Goal: Task Accomplishment & Management: Use online tool/utility

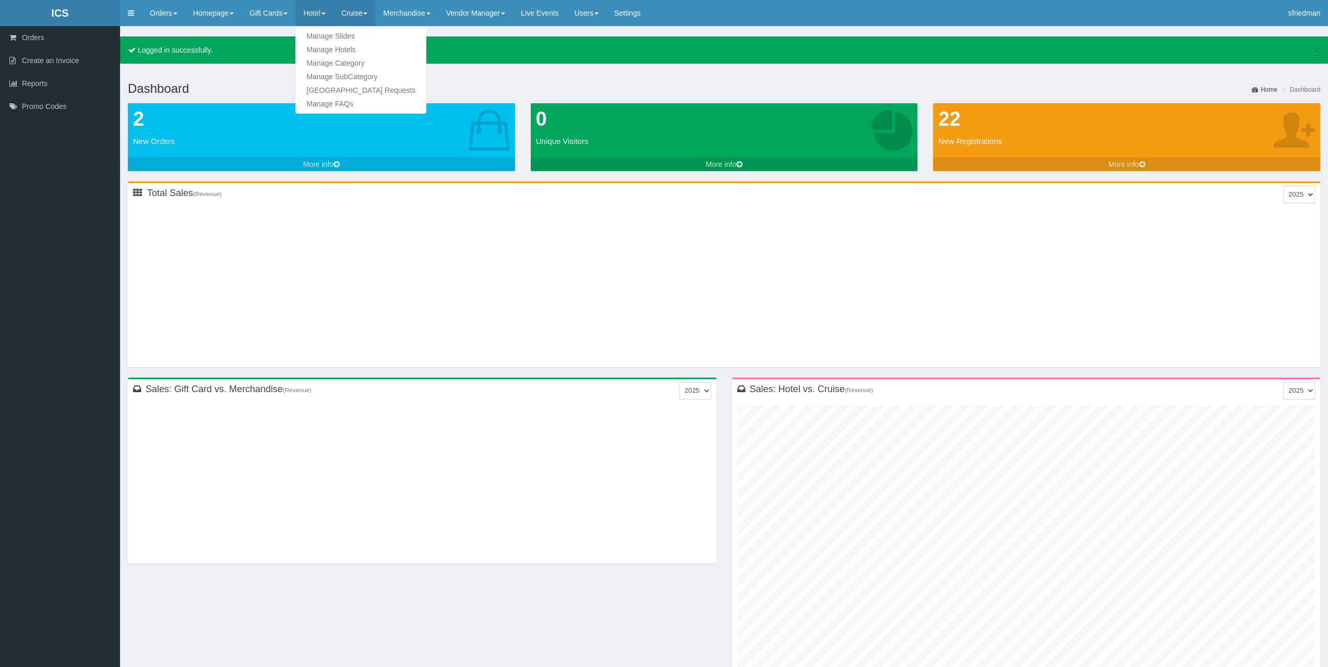
type input "0"
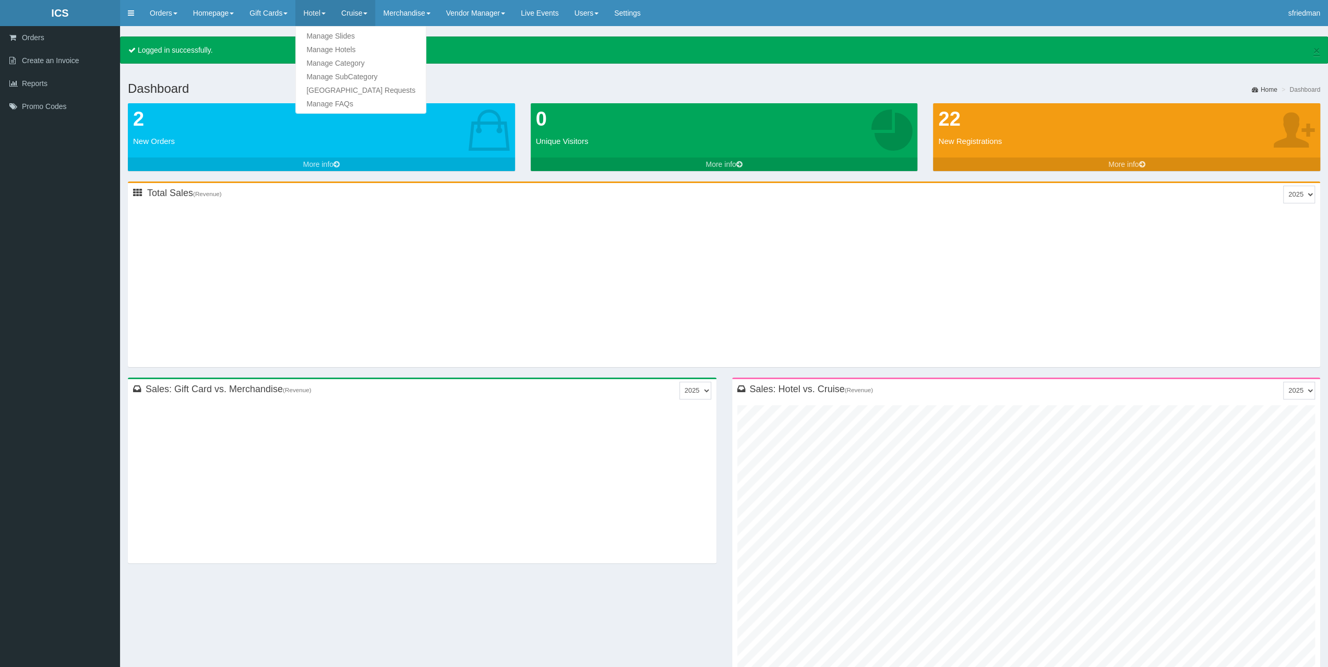
type input "1"
type input "0"
type input "2"
type input "0"
type input "3"
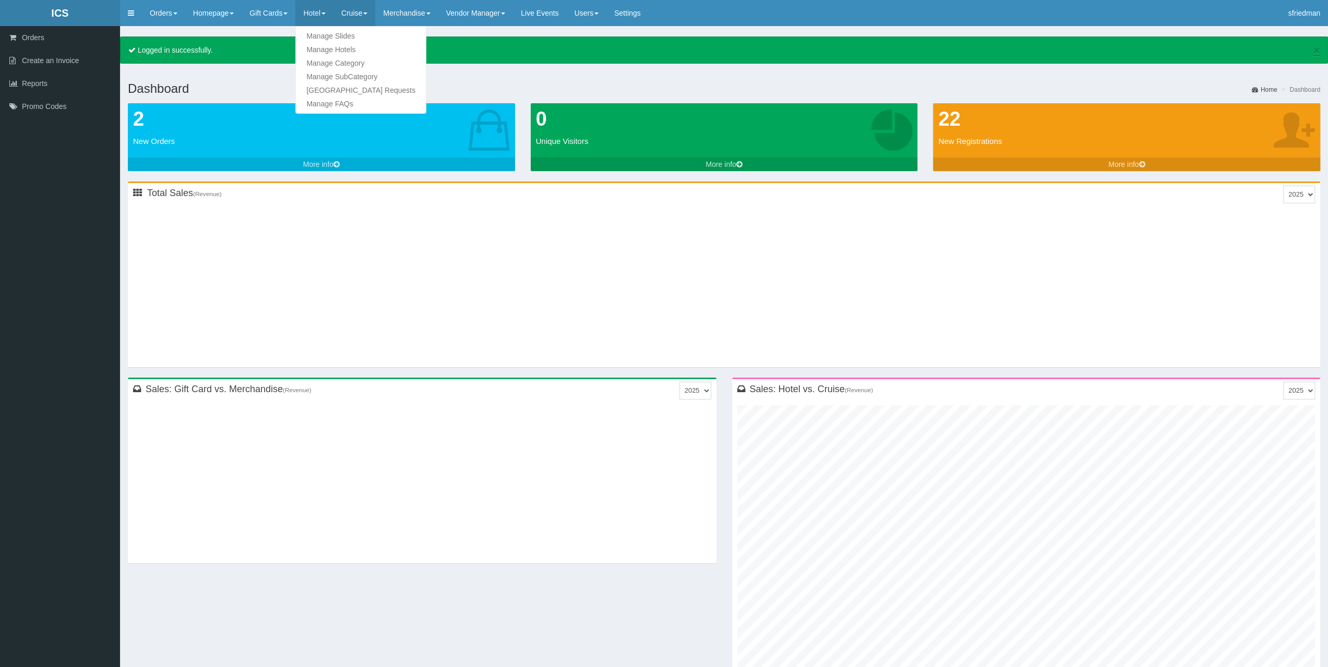
type input "0"
type input "6"
type input "0"
type input "8"
type input "0"
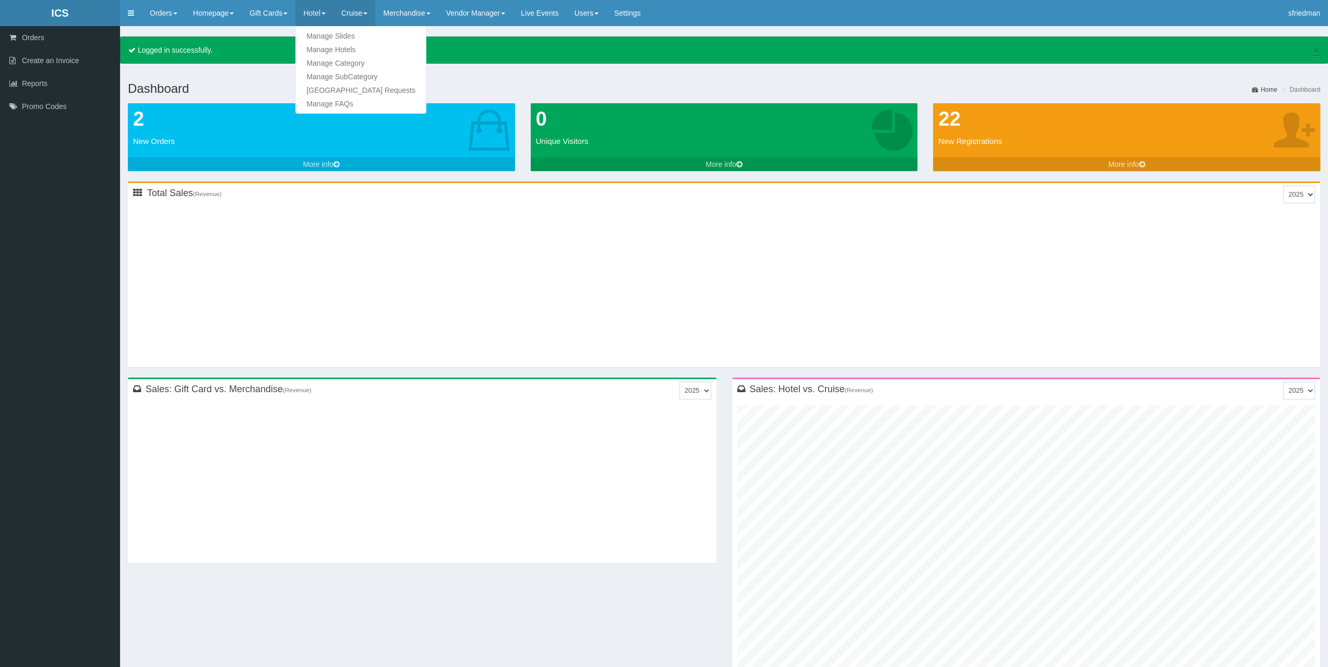
type input "12"
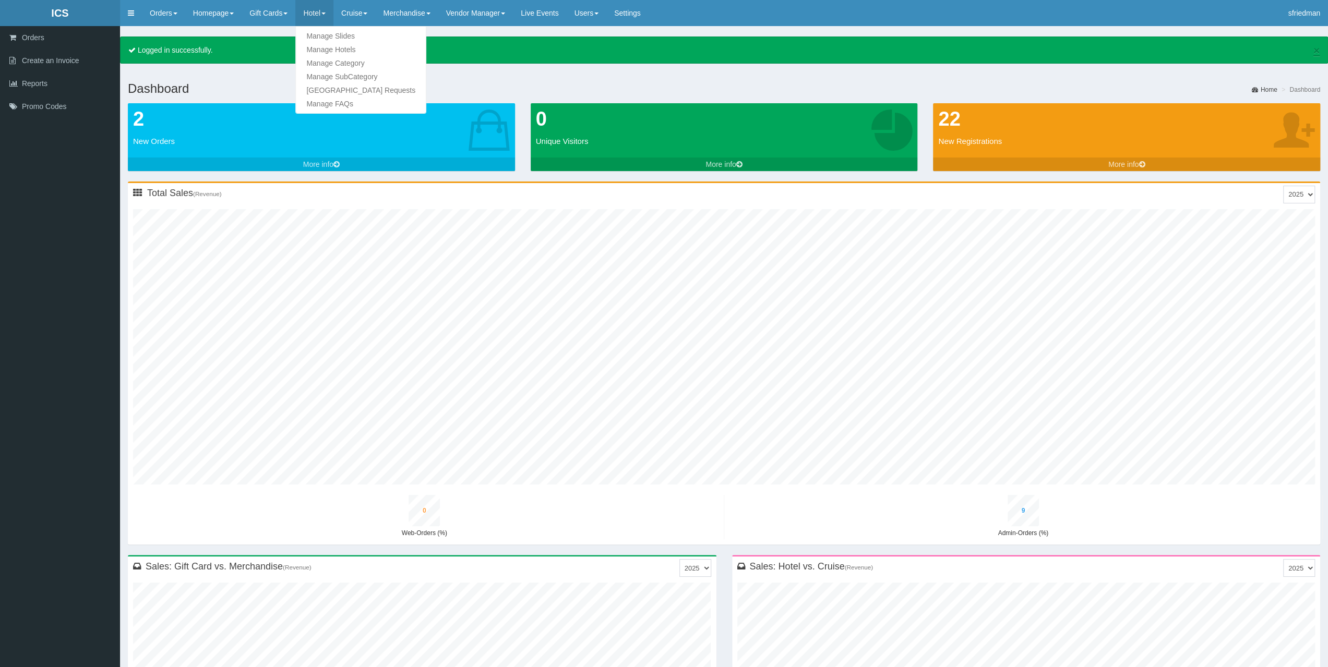
type input "0"
type input "14"
type input "0"
type input "10"
type input "1"
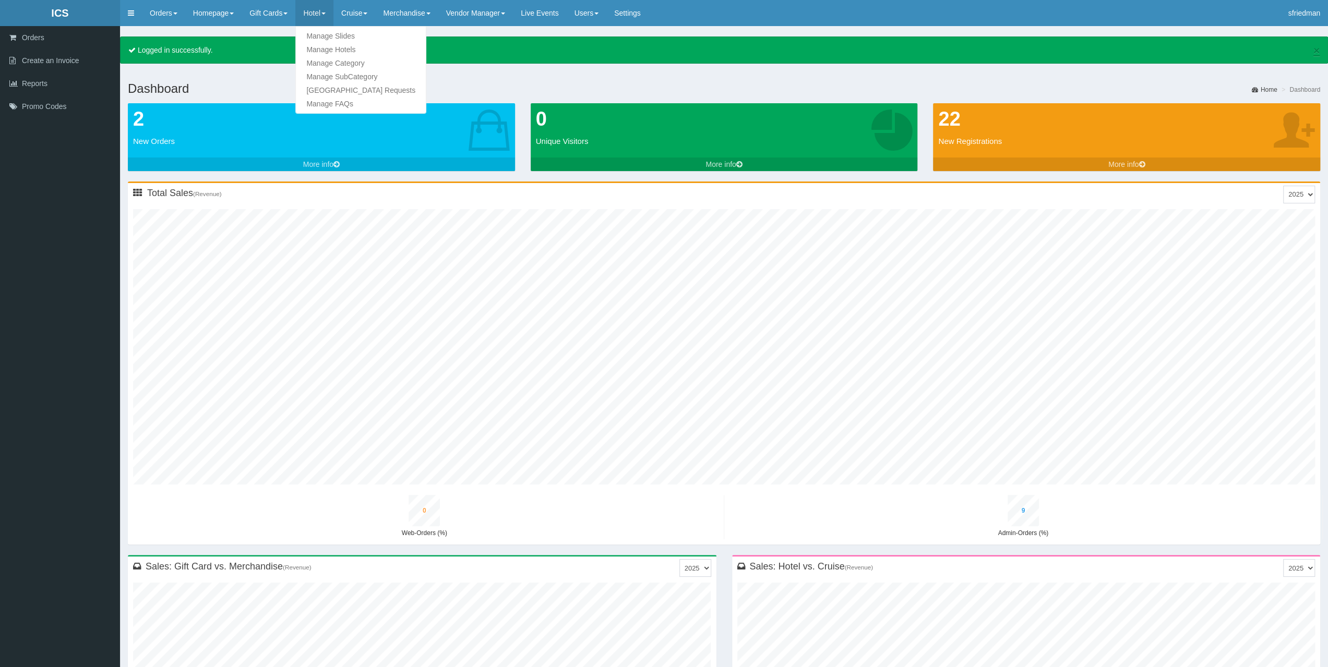
type input "6"
type input "0"
type input "19"
type input "1"
type input "15"
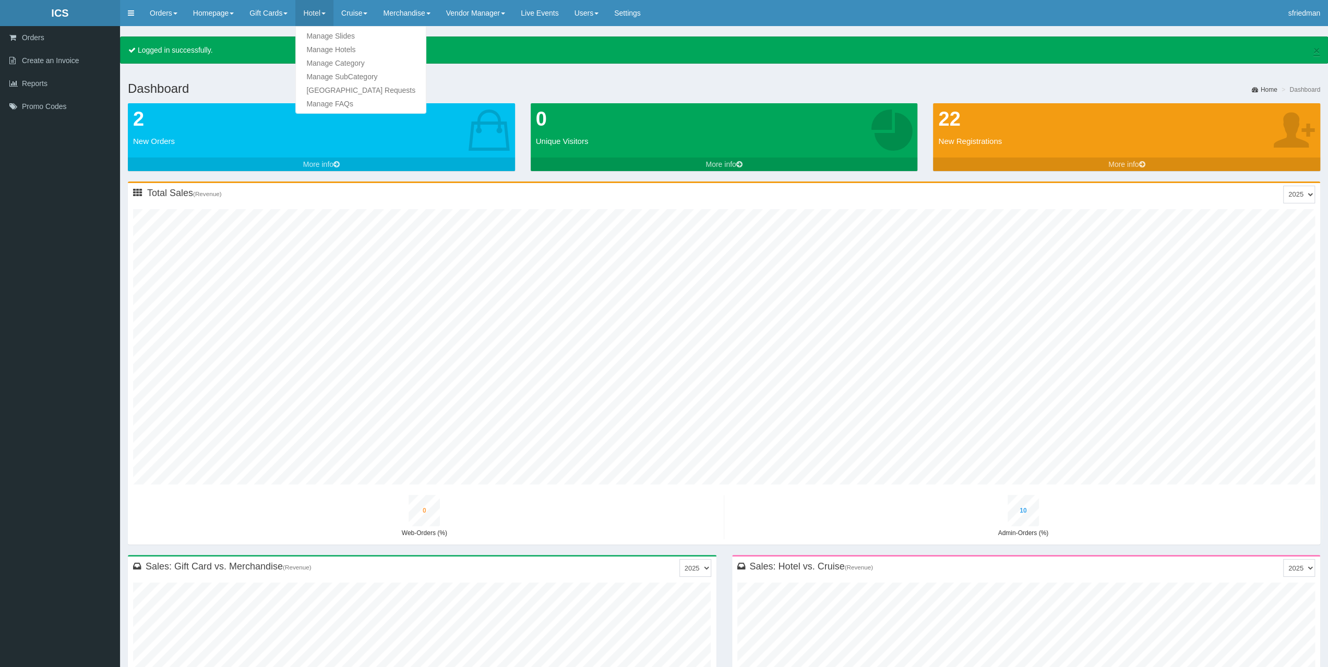
type input "2"
type input "10"
type input "0"
type input "22"
type input "1"
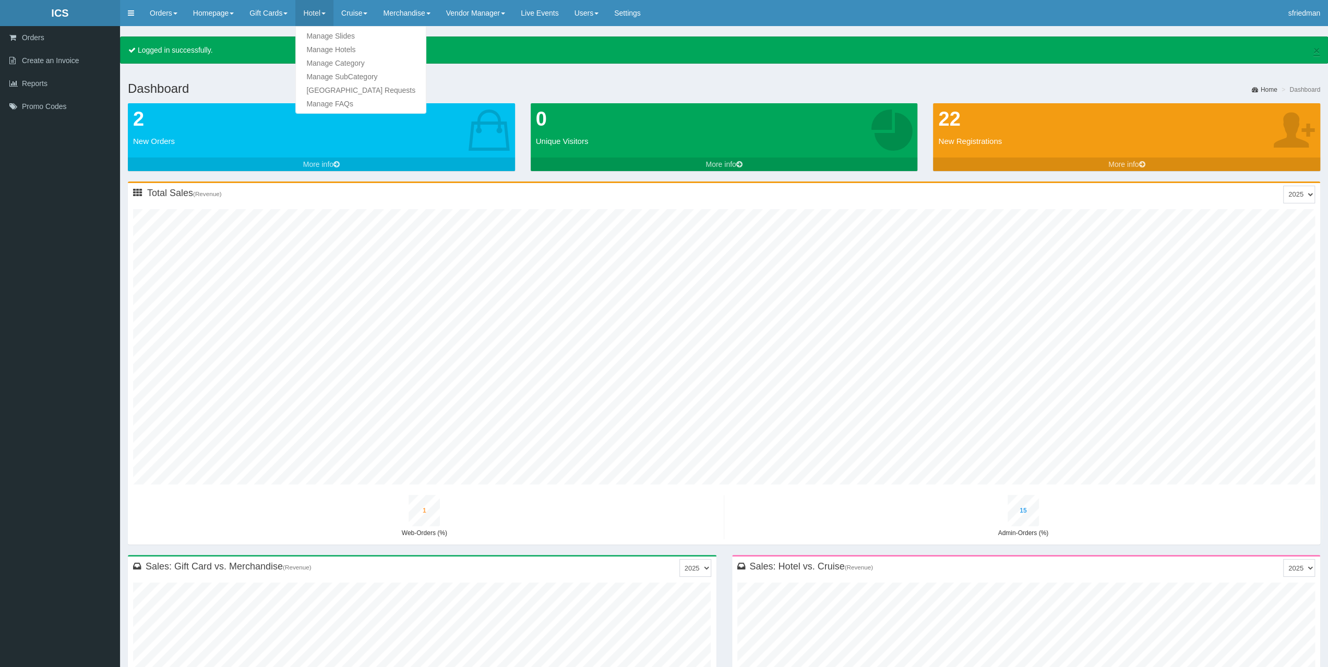
type input "17"
type input "2"
type input "12"
type input "1"
type input "28"
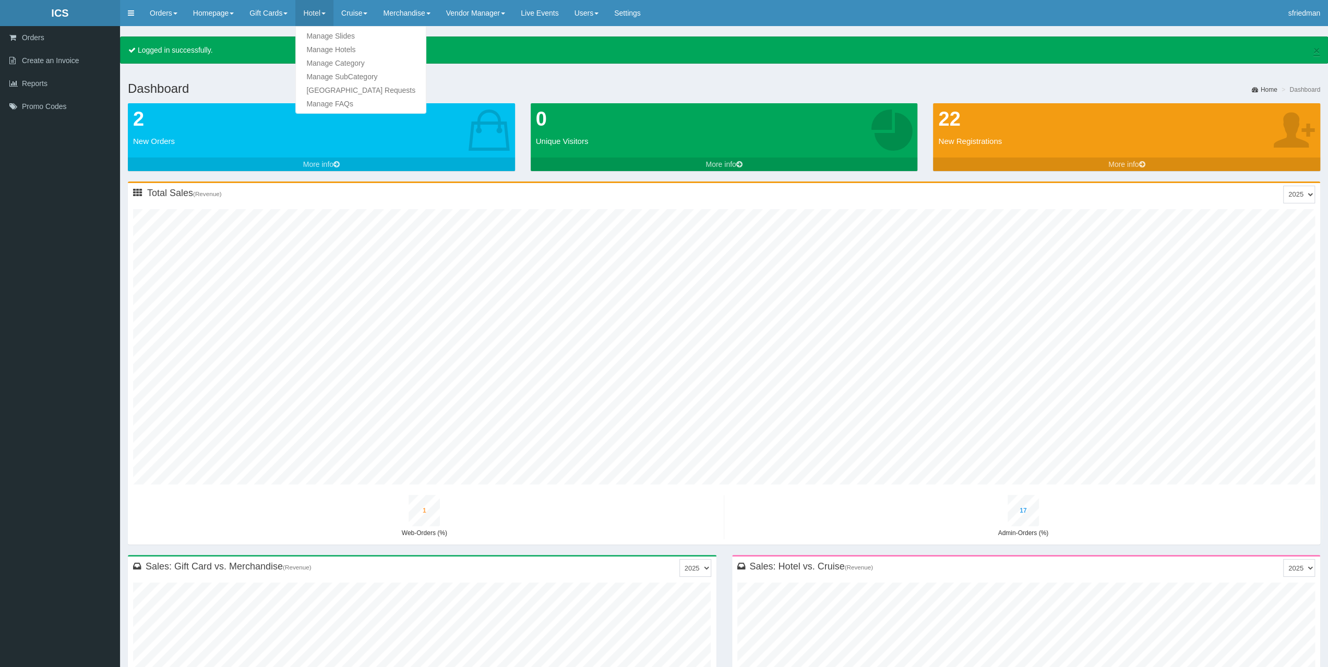
type input "1"
type input "23"
type input "3"
type input "16"
type input "1"
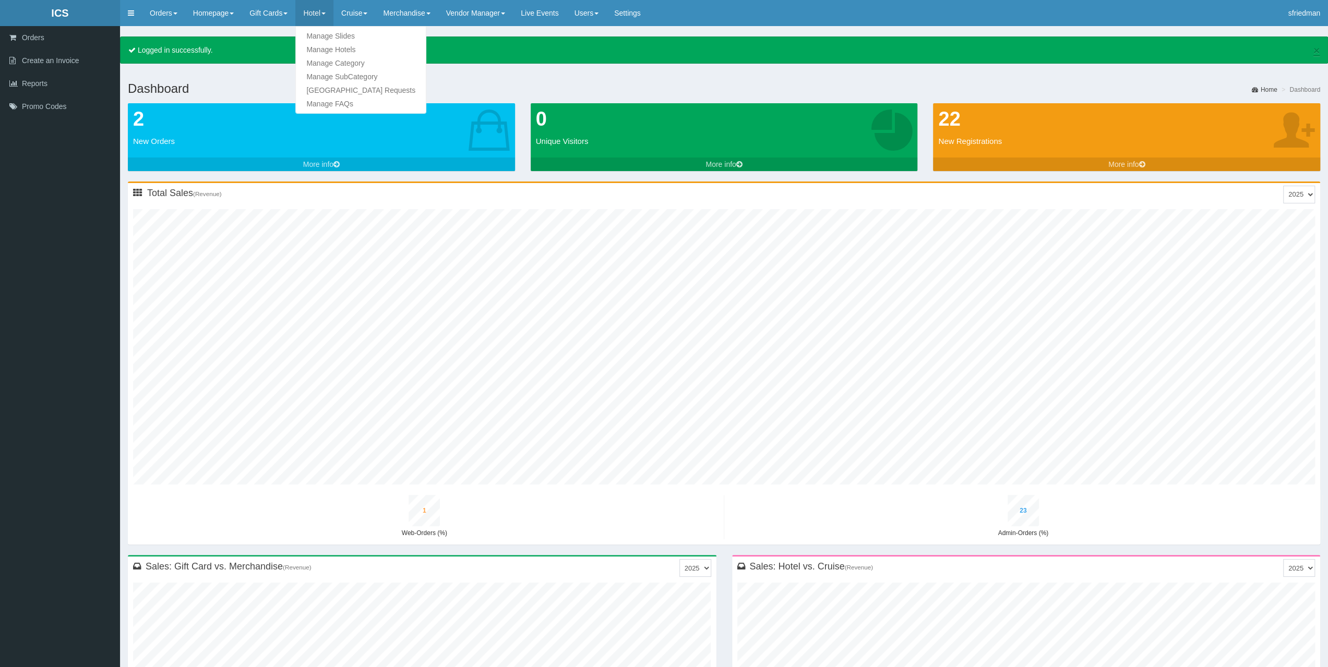
type input "31"
type input "1"
type input "26"
type input "3"
type input "18"
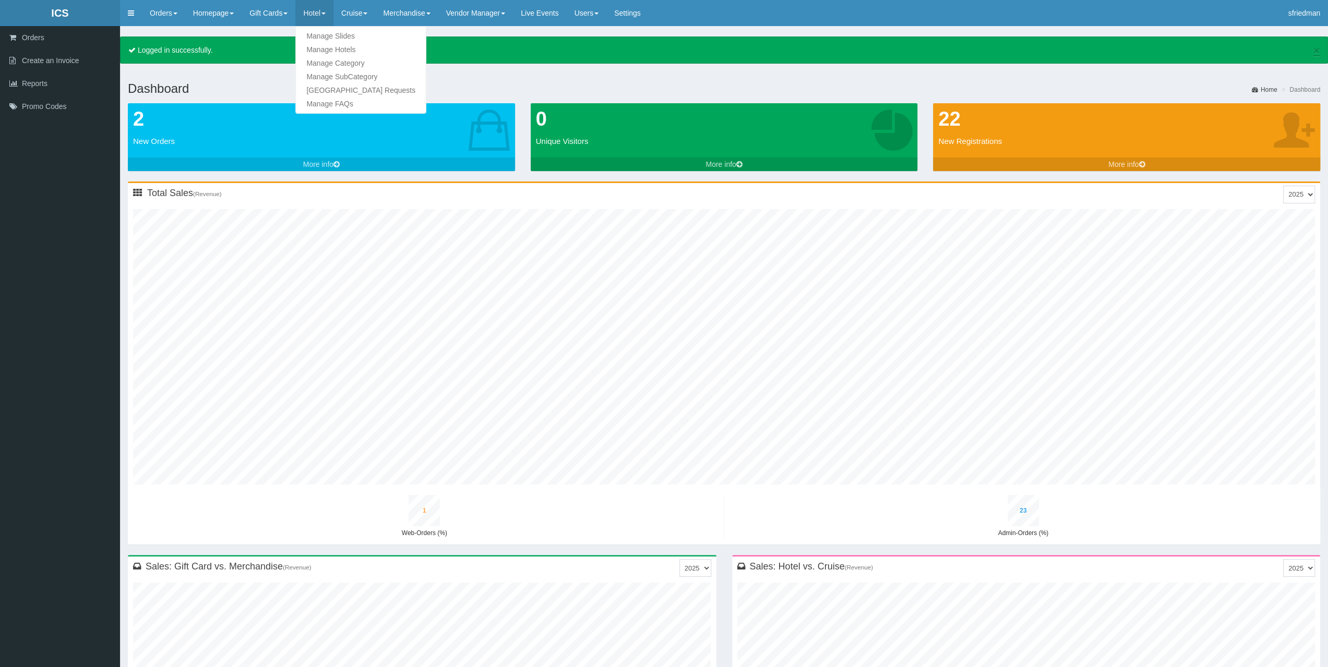
scroll to position [520, 588]
type input "1"
type input "38"
type input "1"
type input "32"
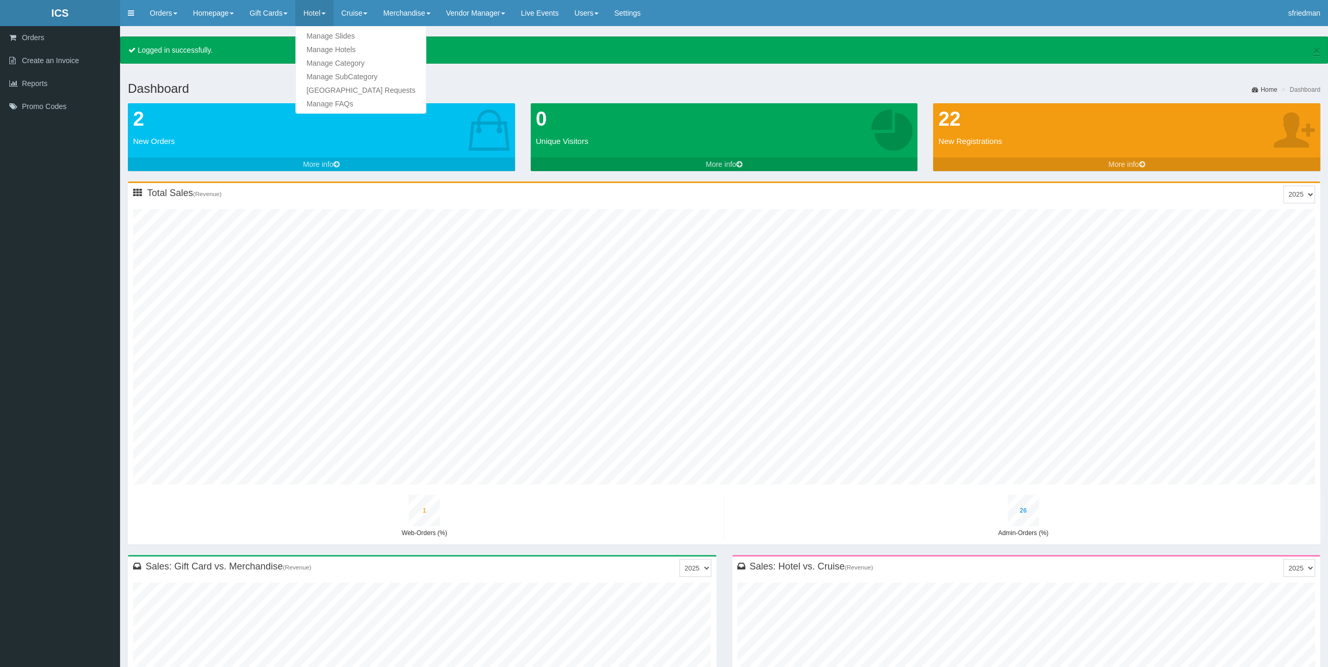
type input "4"
type input "24"
type input "1"
type input "43"
type input "1"
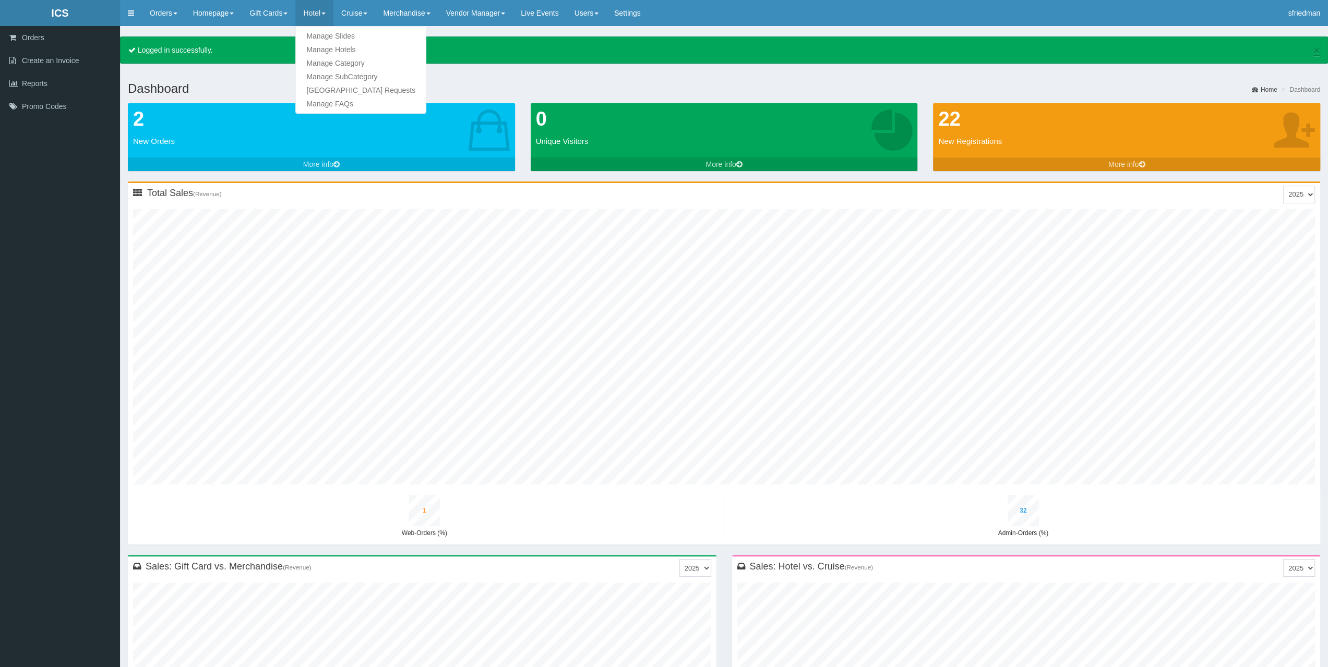
type input "37"
type input "5"
type input "28"
type input "1"
type input "46"
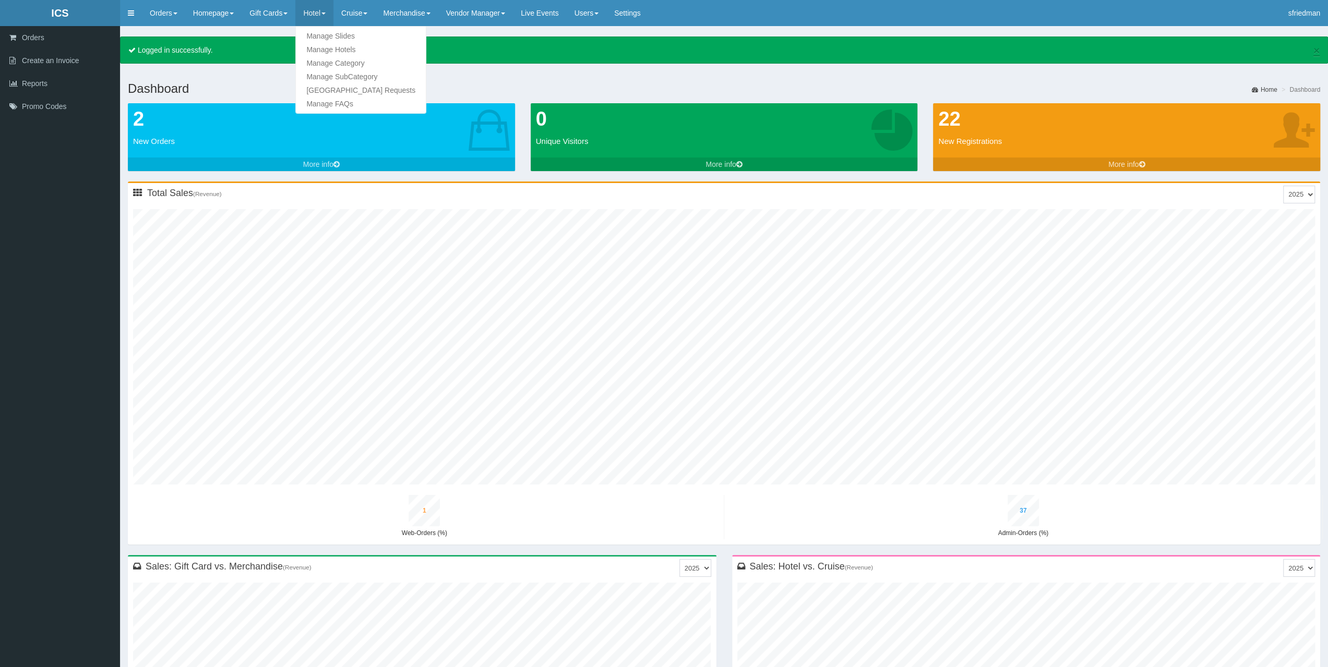
type input "1"
type input "40"
type input "6"
type input "30"
type input "1"
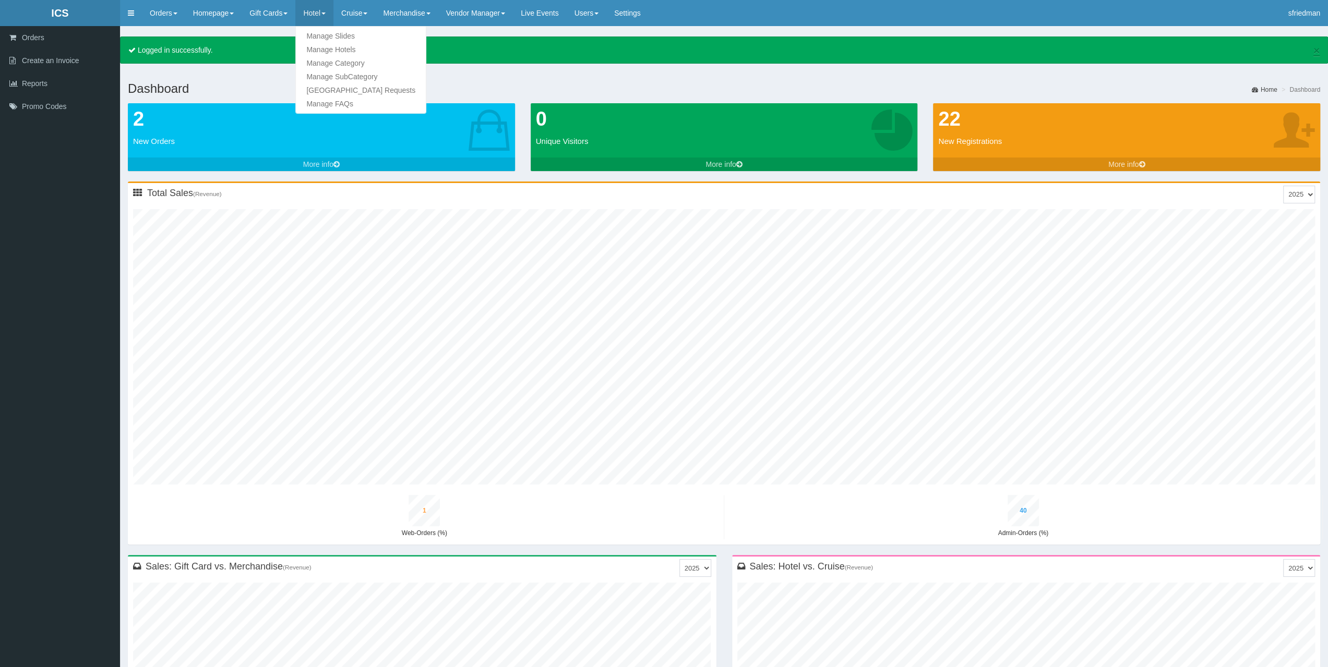
type input "53"
type input "2"
type input "47"
type input "7"
type input "36"
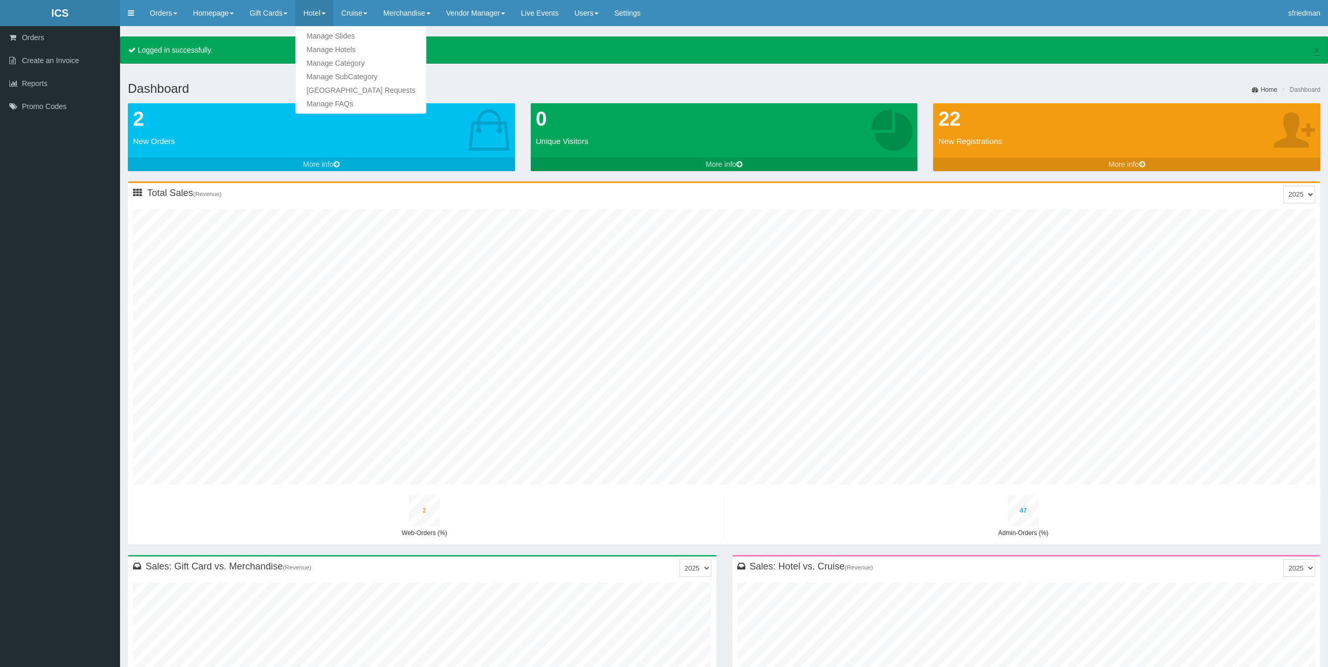
type input "1"
type input "56"
type input "2"
type input "50"
type input "7"
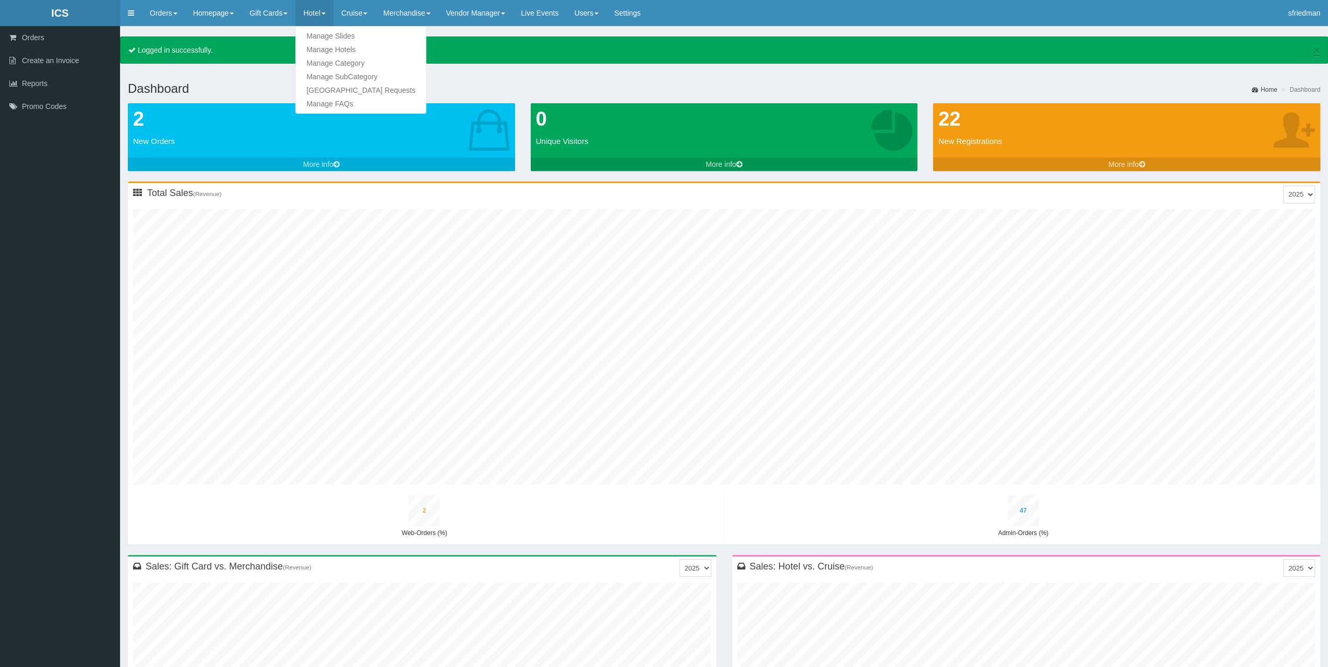
type input "39"
type input "1"
type input "63"
type input "2"
type input "57"
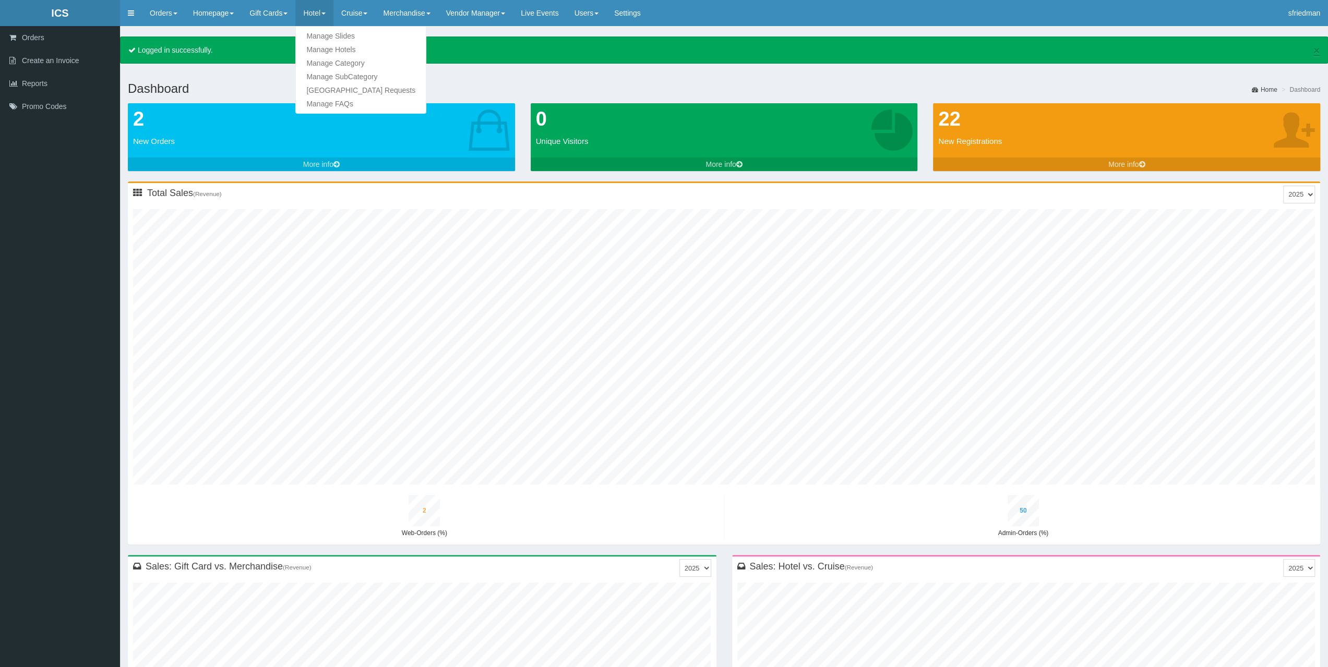
type input "8"
type input "45"
type input "1"
type input "66"
type input "2"
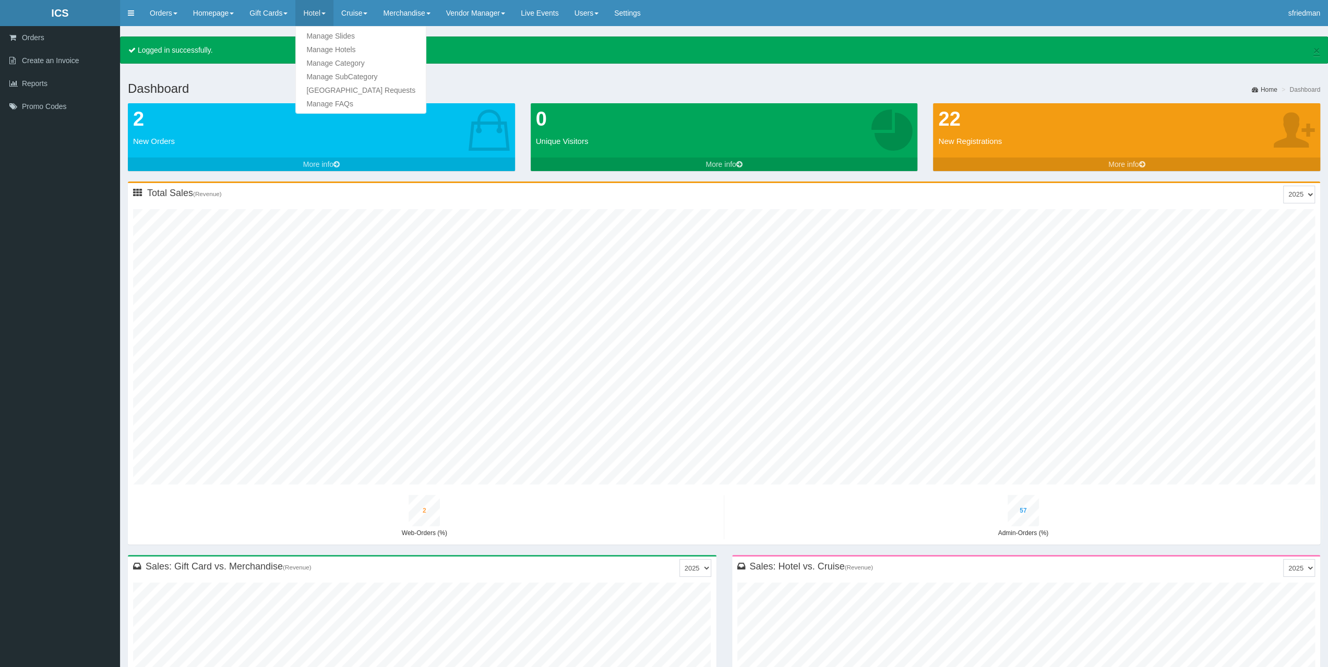
type input "60"
type input "9"
type input "48"
type input "2"
type input "73"
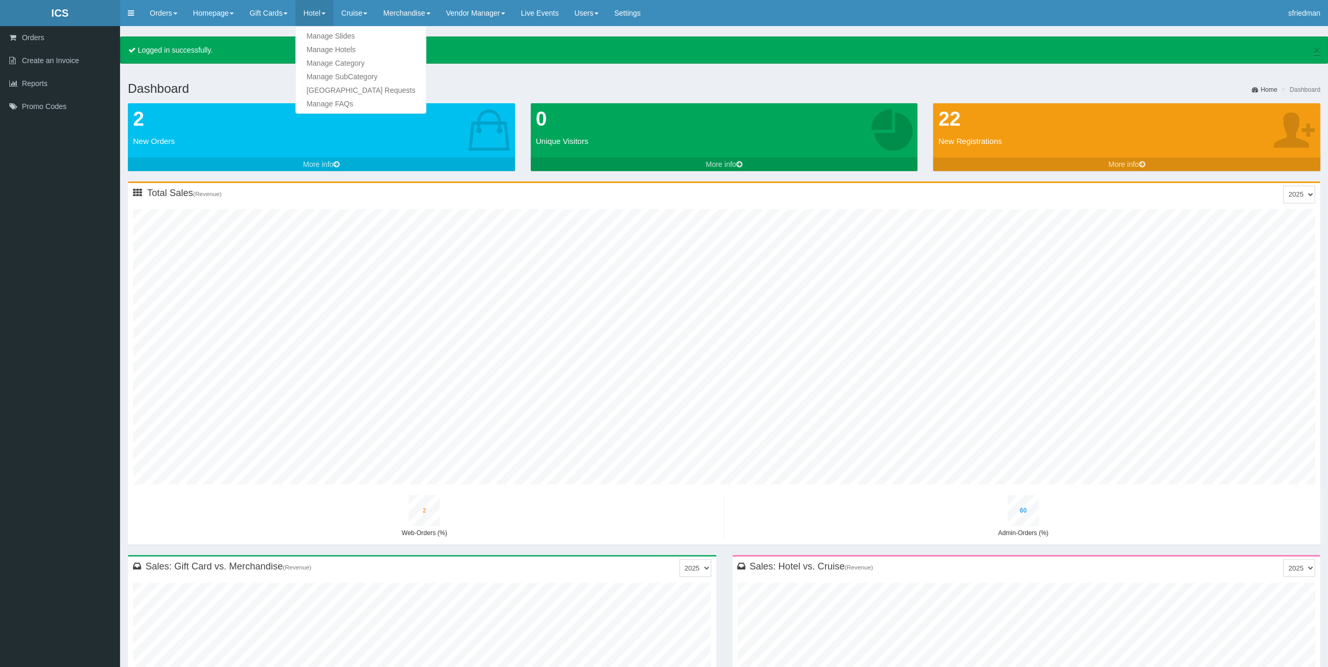
type input "2"
type input "67"
type input "10"
type input "54"
type input "2"
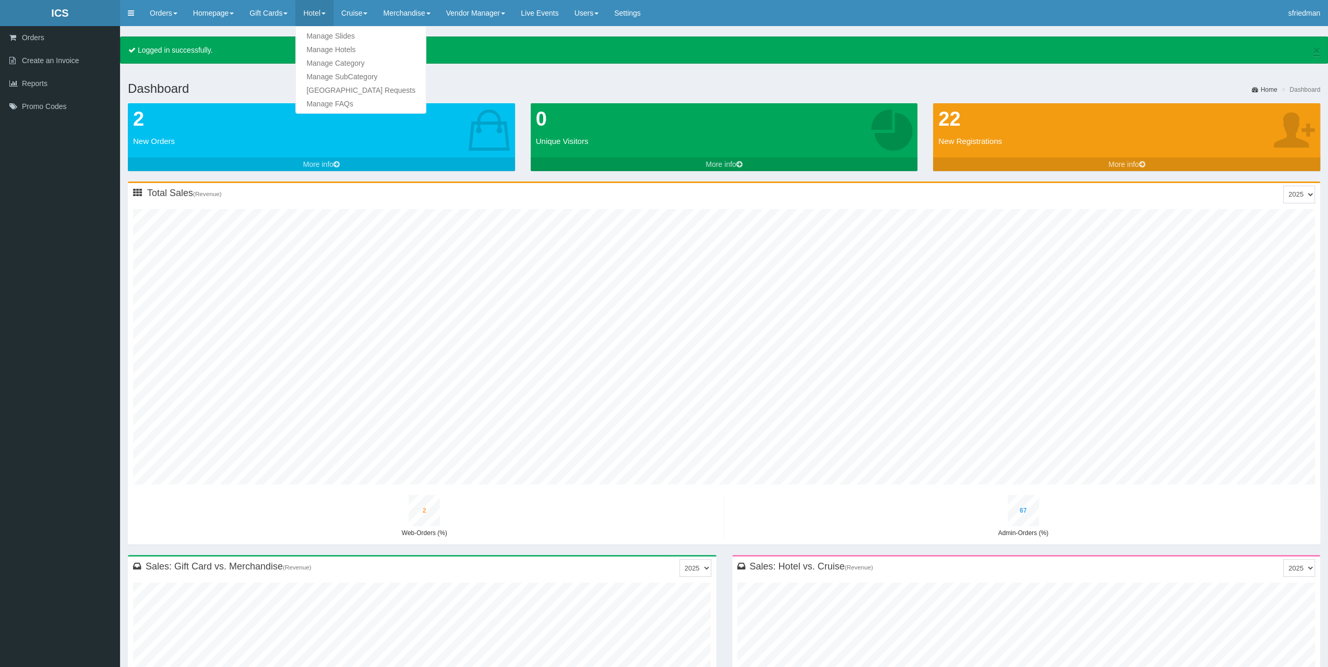
type input "75"
type input "3"
type input "69"
type input "11"
type input "56"
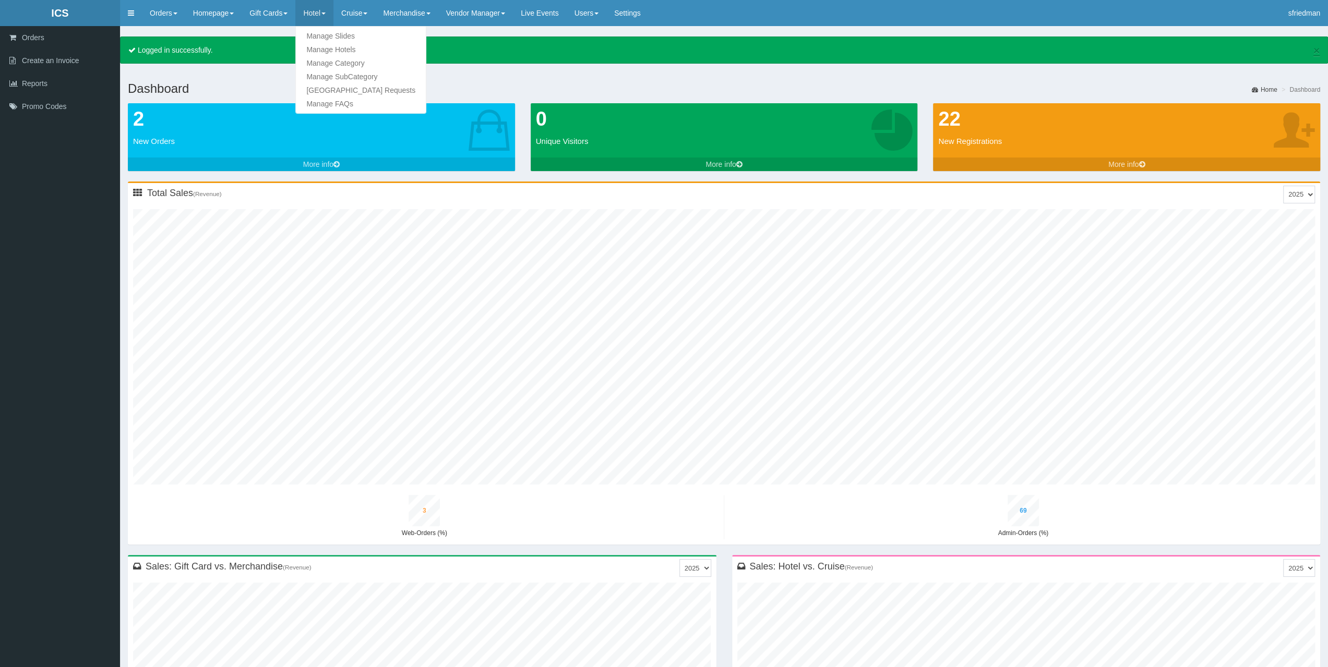
type input "2"
type input "81"
type input "3"
type input "76"
type input "12"
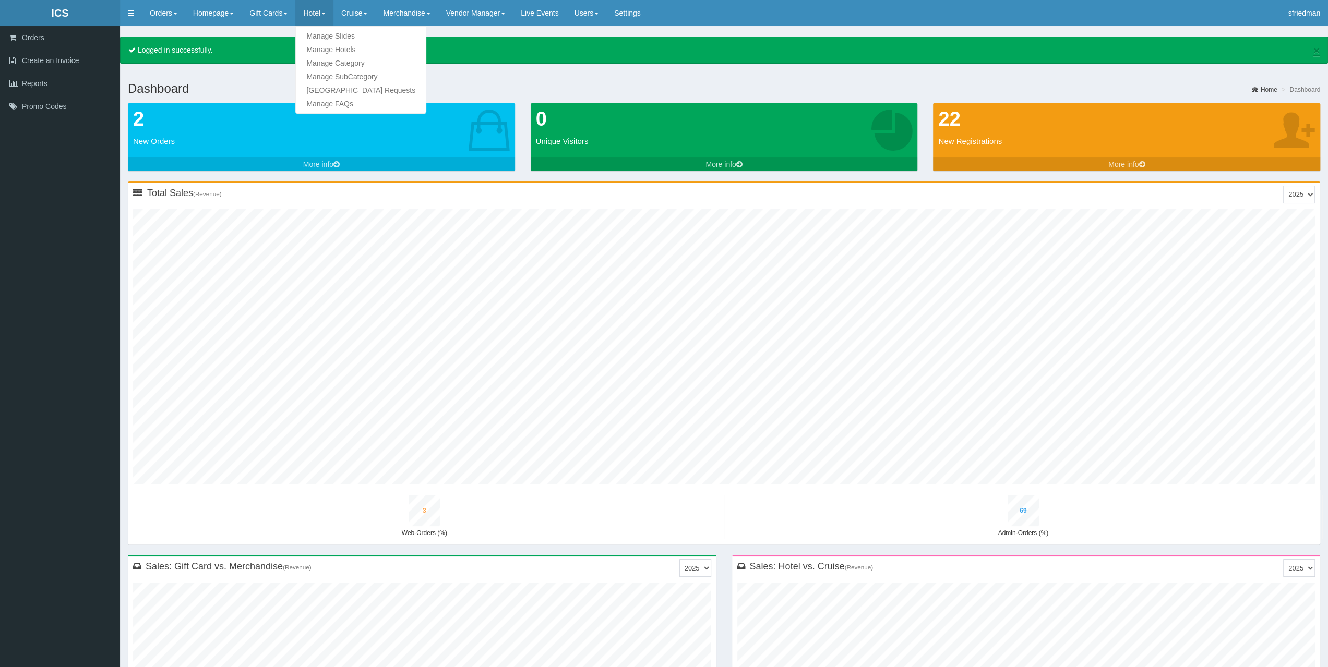
type input "62"
type input "2"
type input "83"
type input "3"
type input "78"
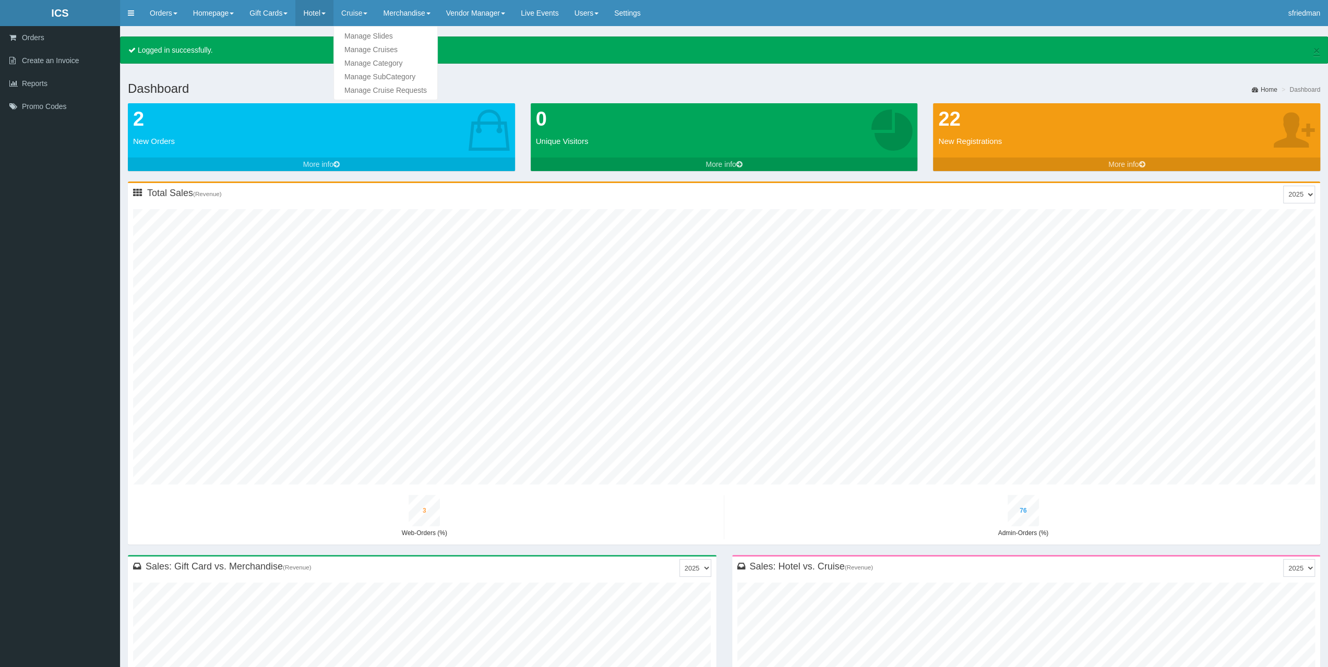
type input "12"
type input "64"
type input "2"
type input "88"
type input "3"
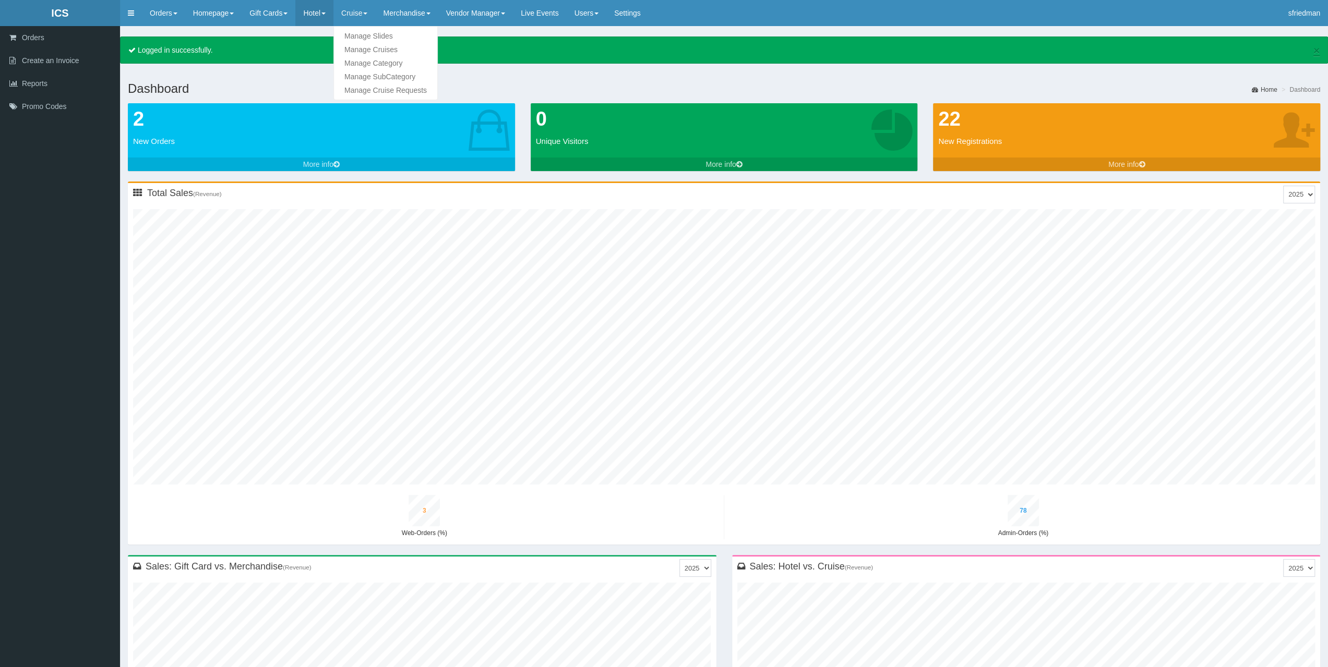
type input "83"
type input "13"
type input "69"
type input "2"
type input "89"
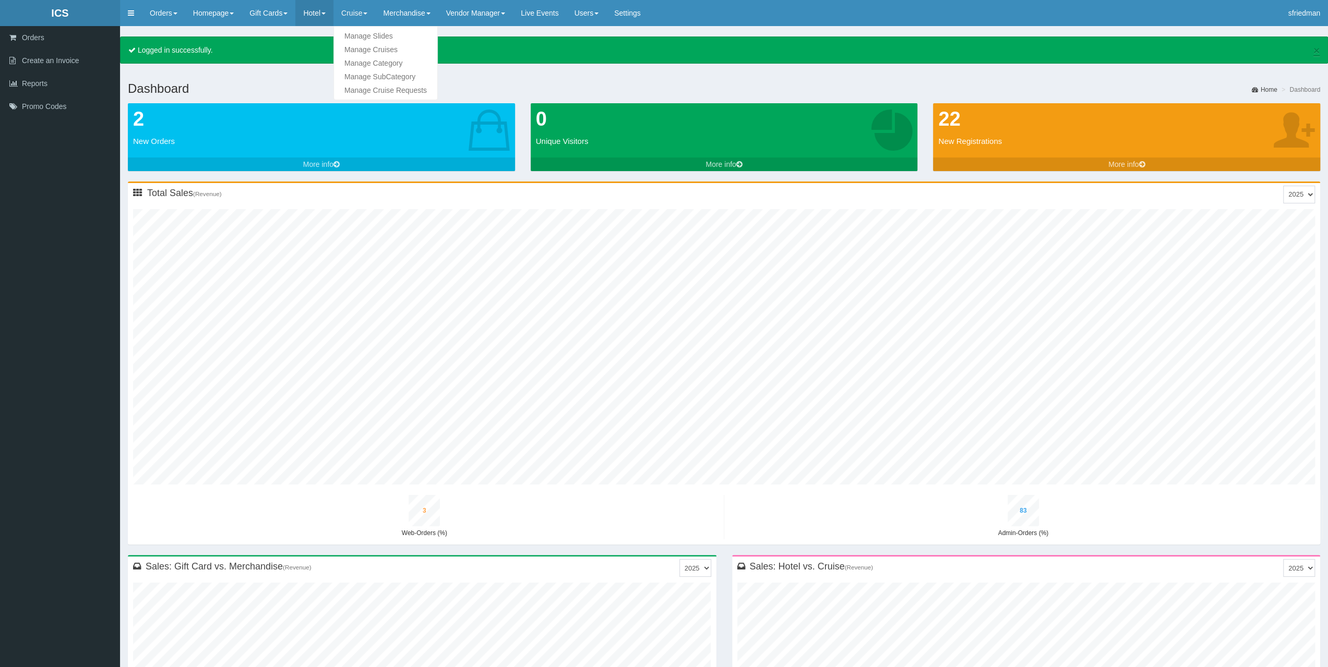
type input "3"
type input "85"
type input "13"
type input "71"
type input "2"
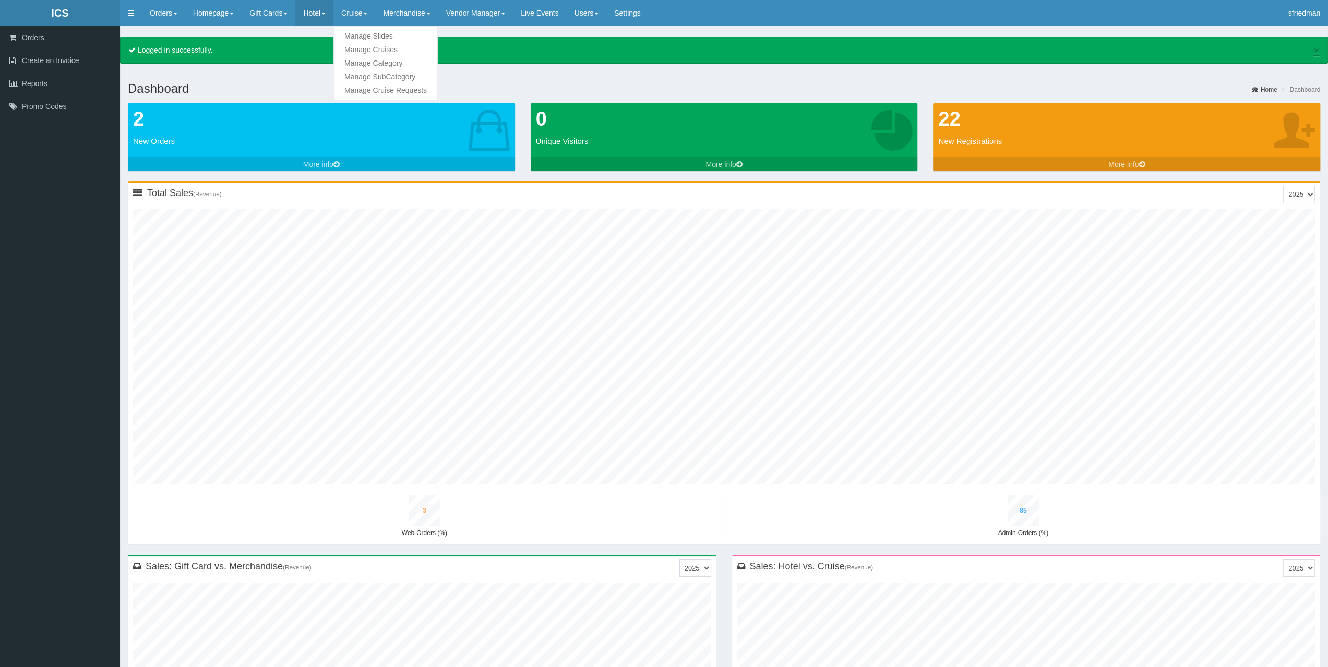
type input "93"
type input "3"
type input "89"
type input "14"
type input "75"
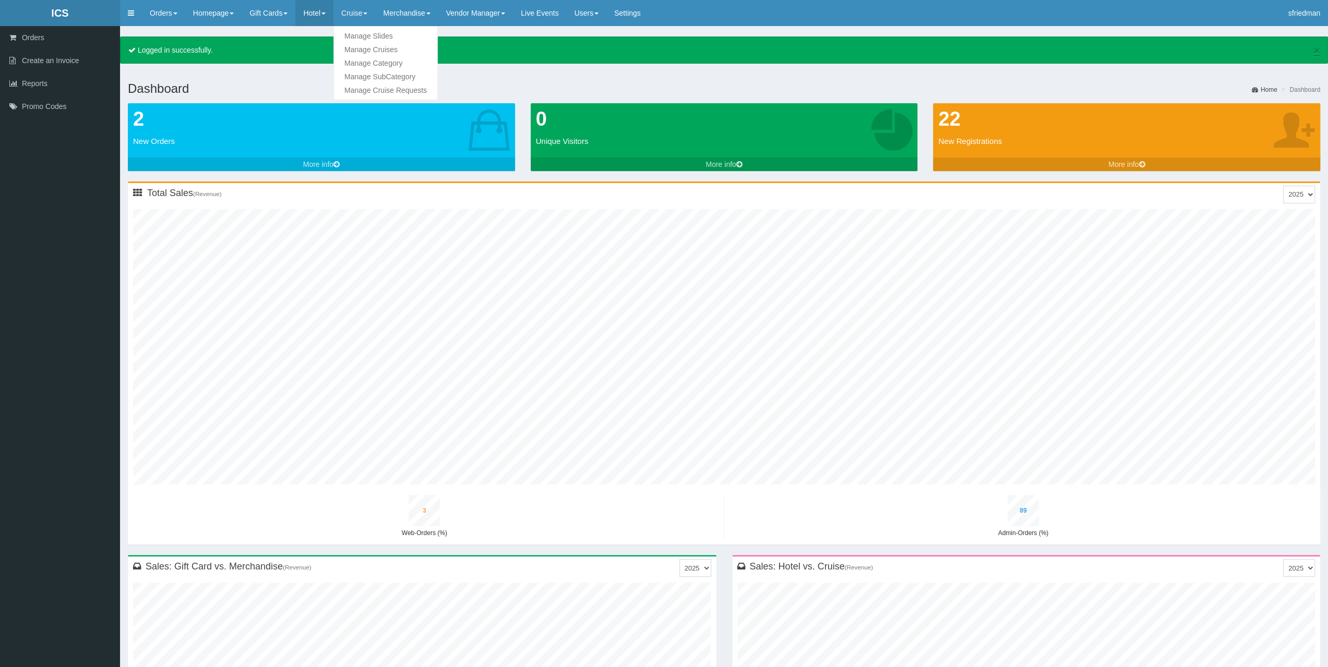
type input "2"
type input "94"
type input "3"
type input "91"
type input "14"
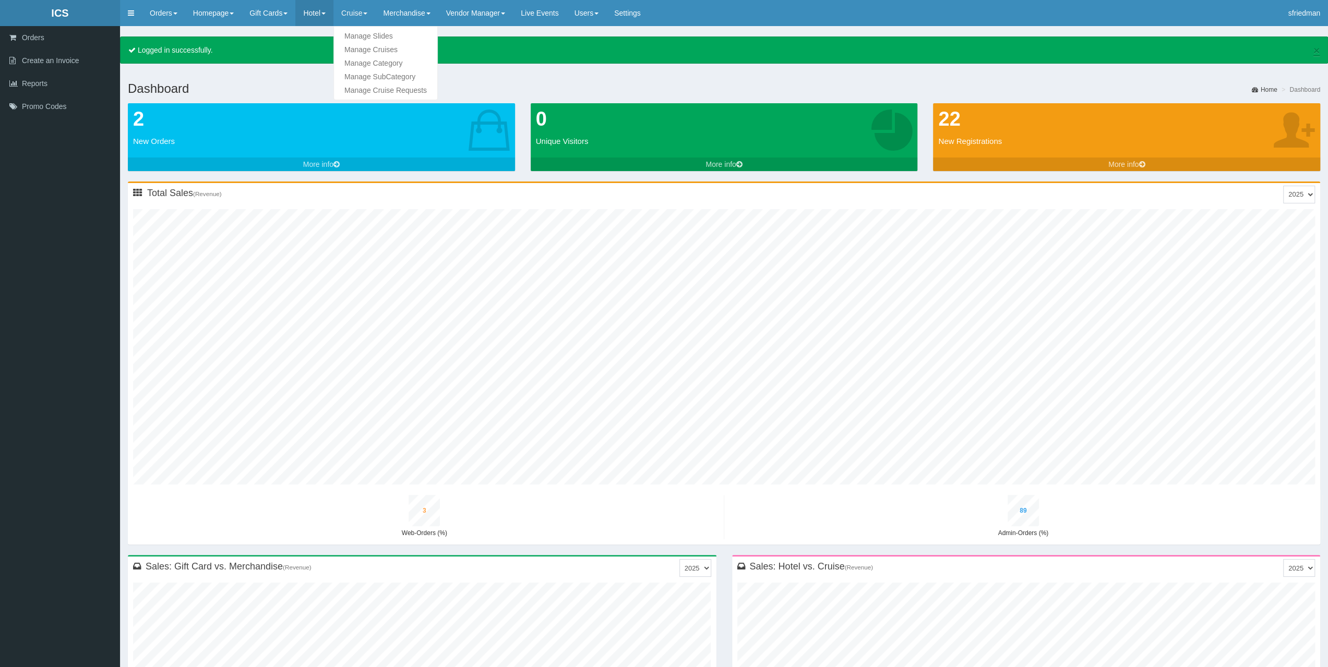
type input "77"
type input "2"
type input "97"
type input "3"
type input "94"
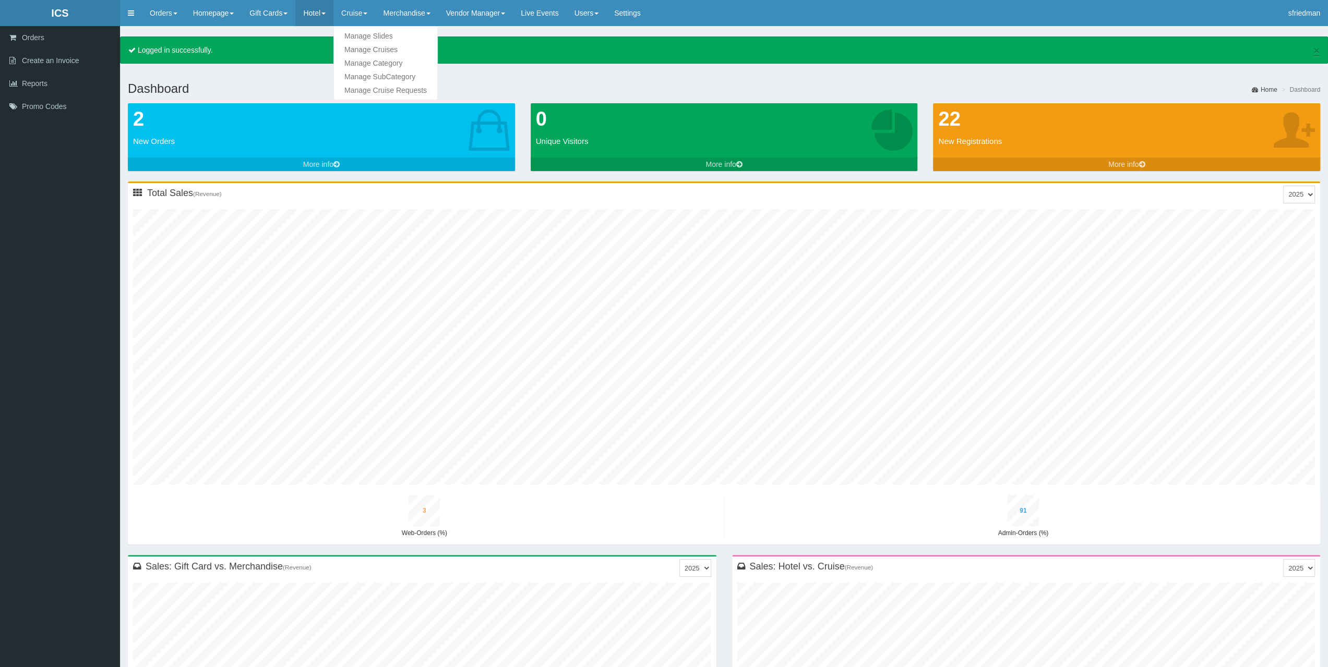
type input "15"
type input "80"
type input "2"
type input "97"
type input "3"
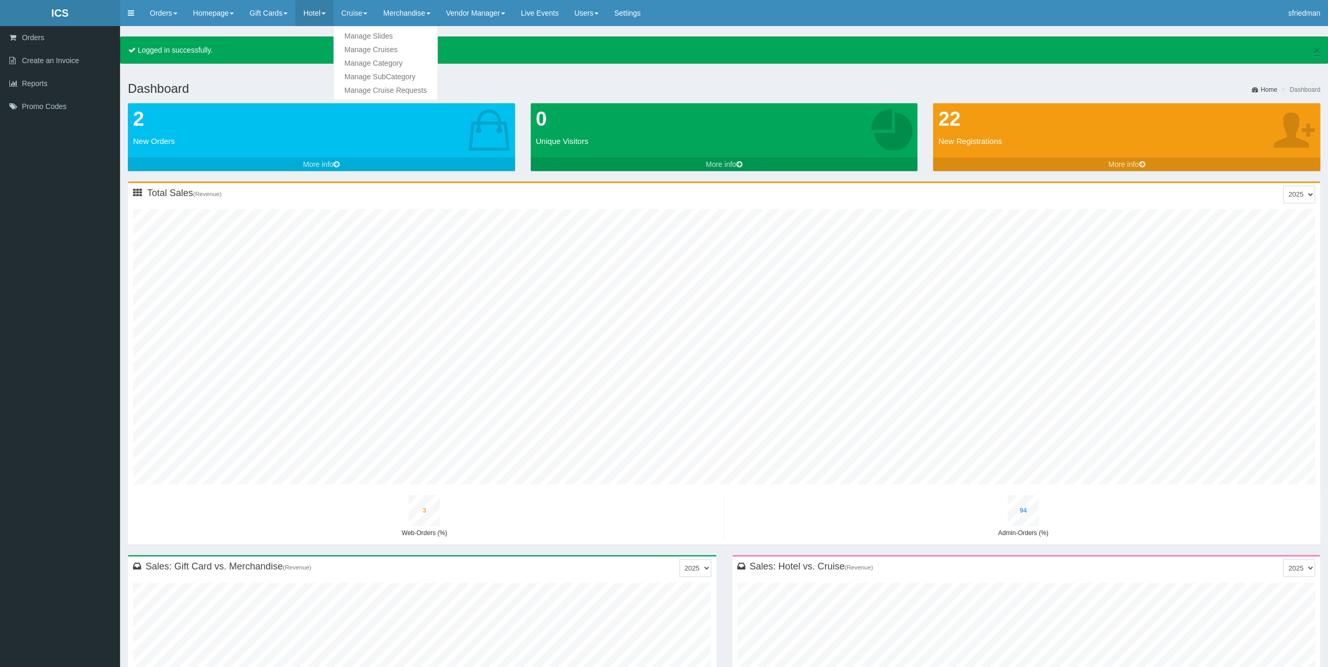
type input "95"
type input "15"
type input "81"
type input "2"
type input "98"
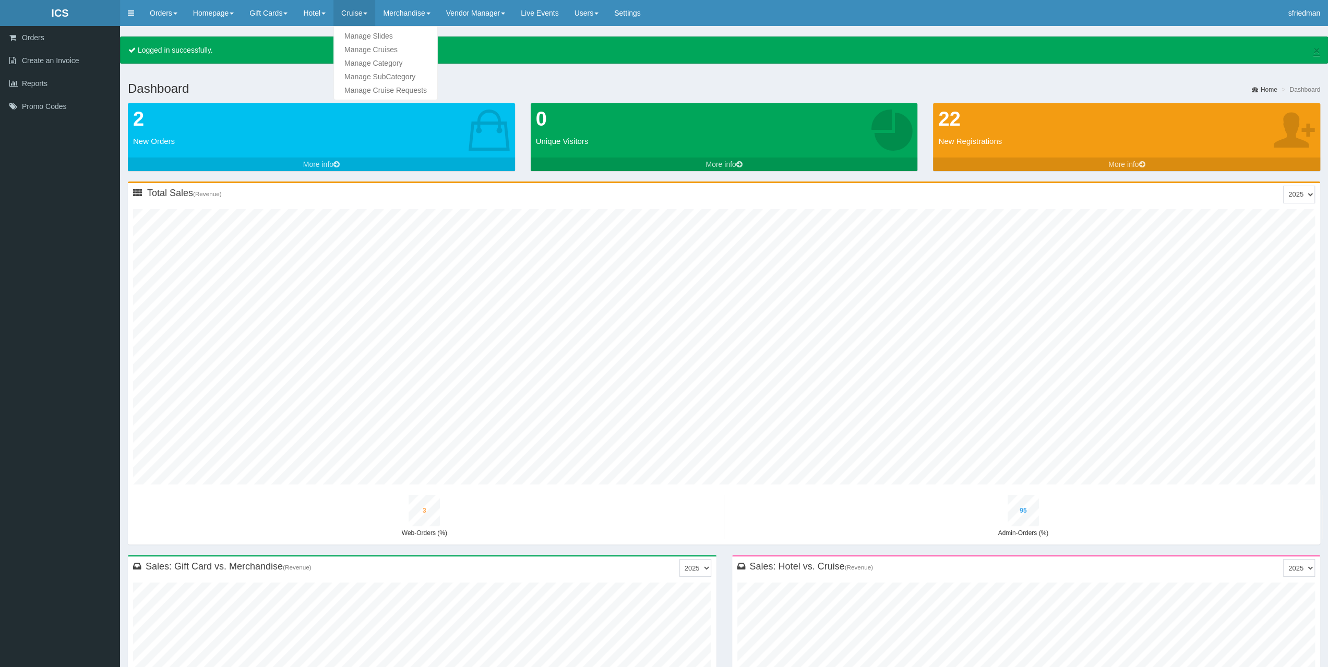
type input "3"
type input "96"
type input "16"
type input "83"
type input "3"
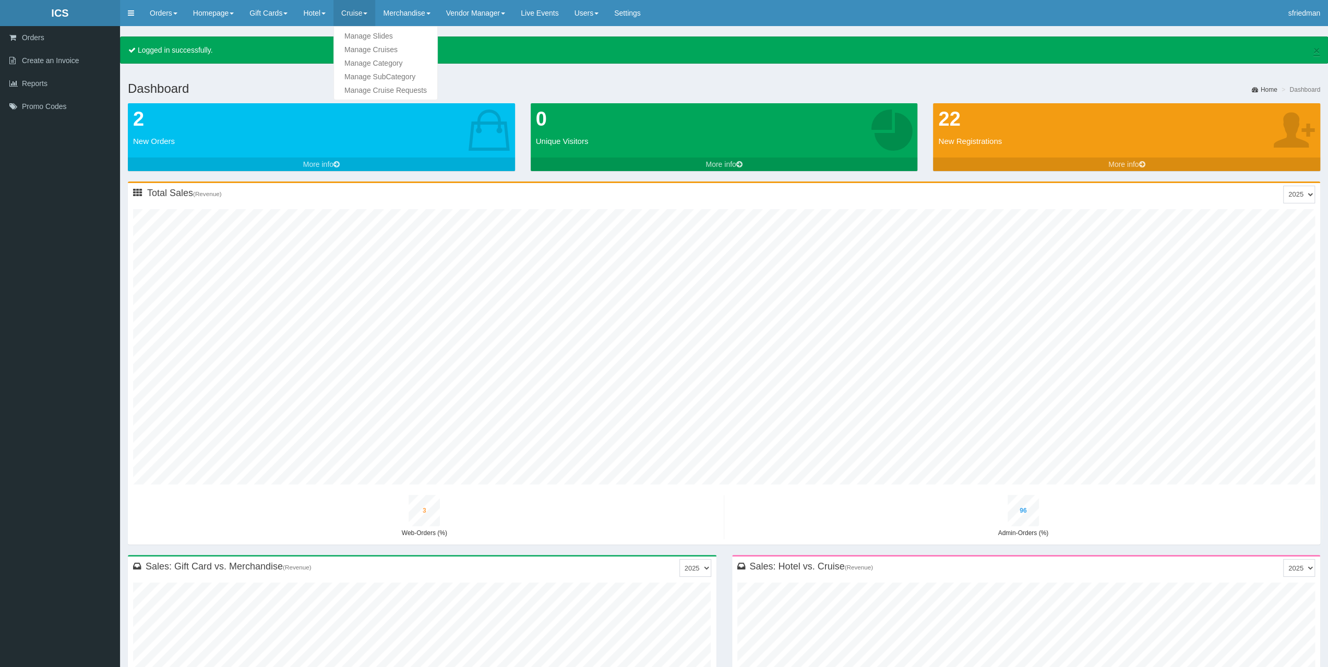
type input "96"
type input "16"
type input "84"
type input "16"
type input "84"
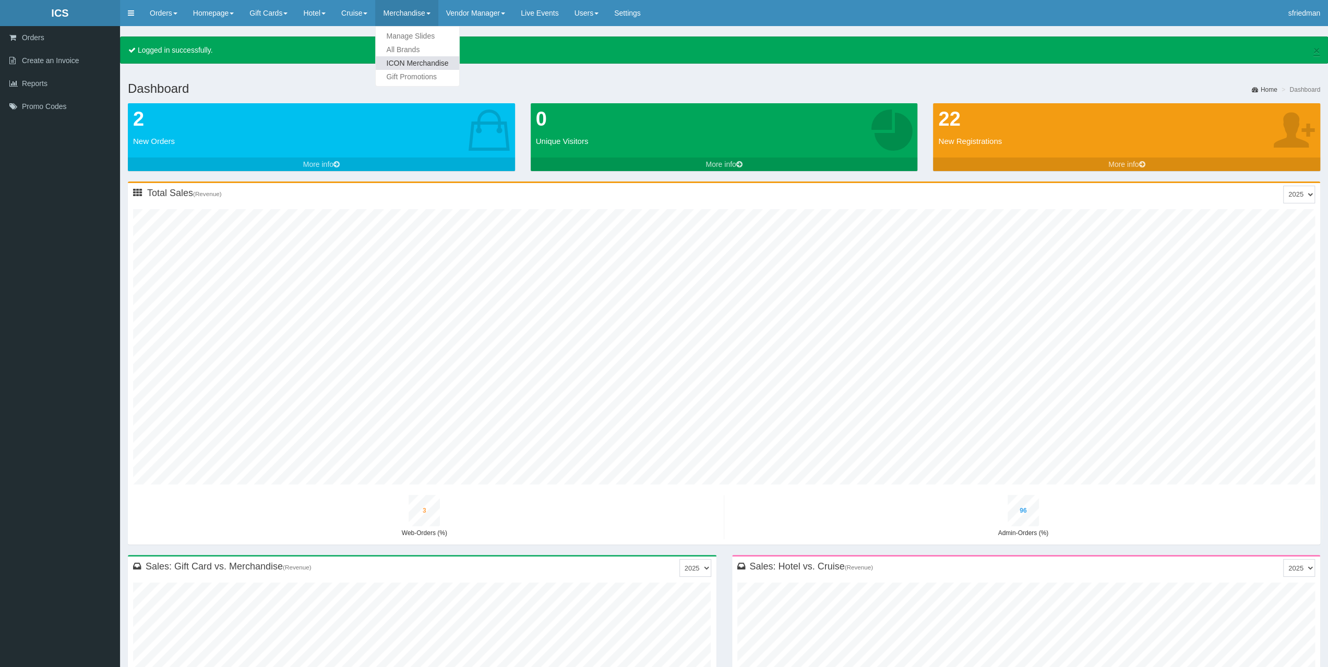
click at [412, 60] on link "ICON Merchandise" at bounding box center [417, 63] width 83 height 14
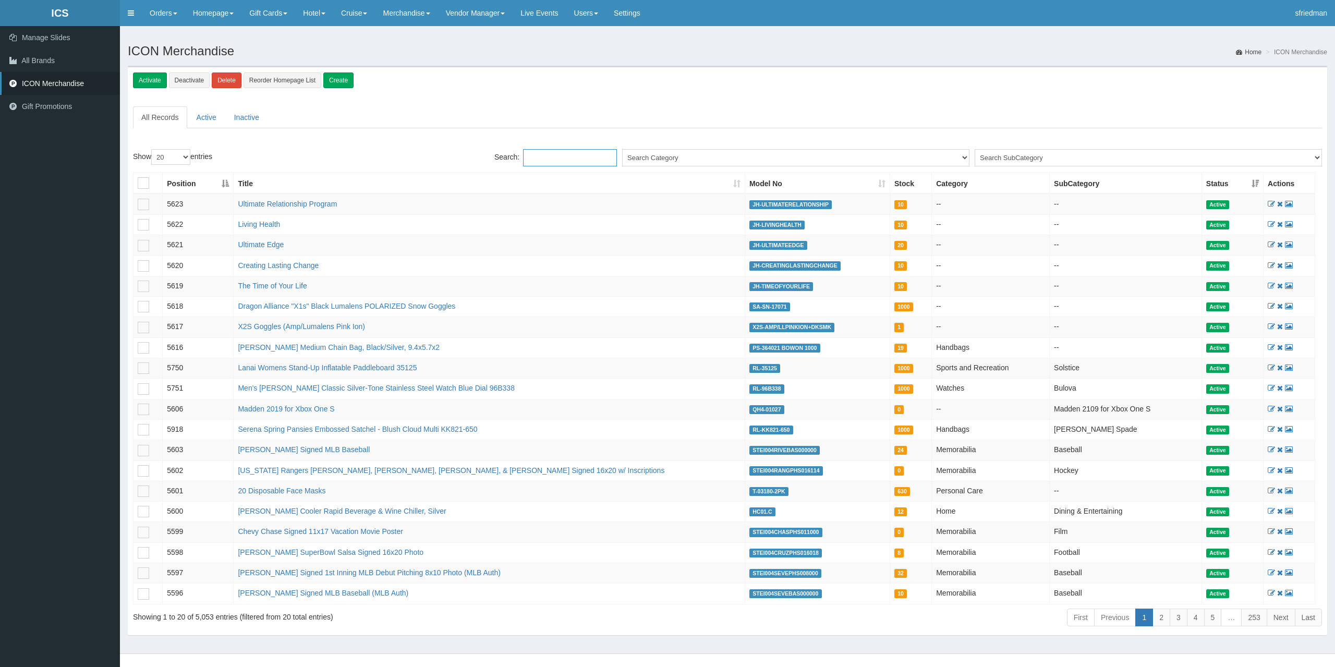
click at [566, 149] on input "Search:" at bounding box center [570, 157] width 94 height 17
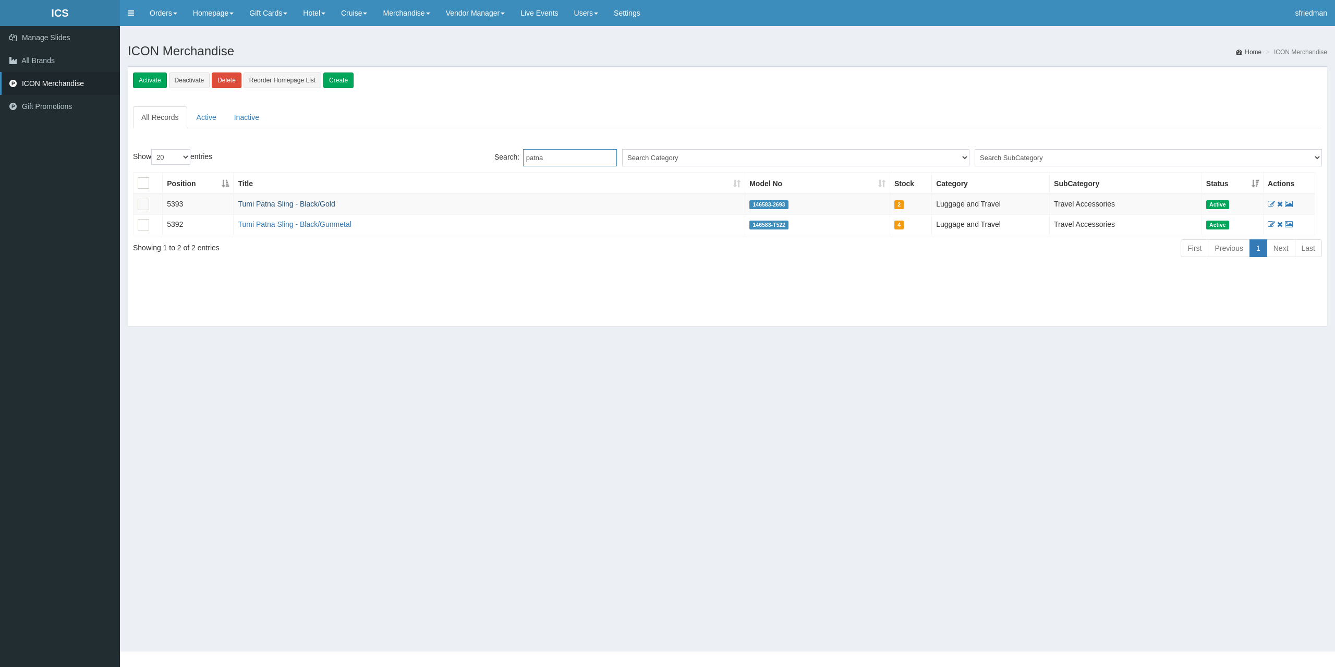
type input "patna"
click at [309, 201] on link "Tumi Patna Sling - Black/Gold" at bounding box center [286, 204] width 97 height 8
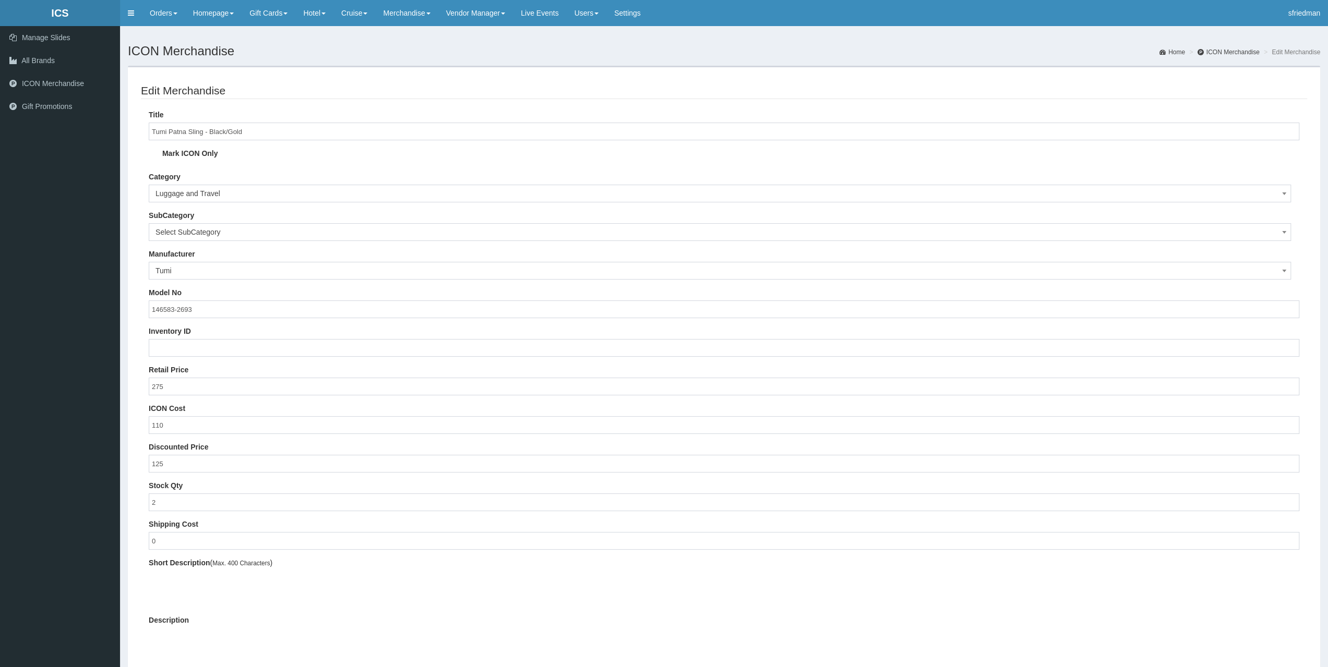
select select "103"
